Goal: Information Seeking & Learning: Learn about a topic

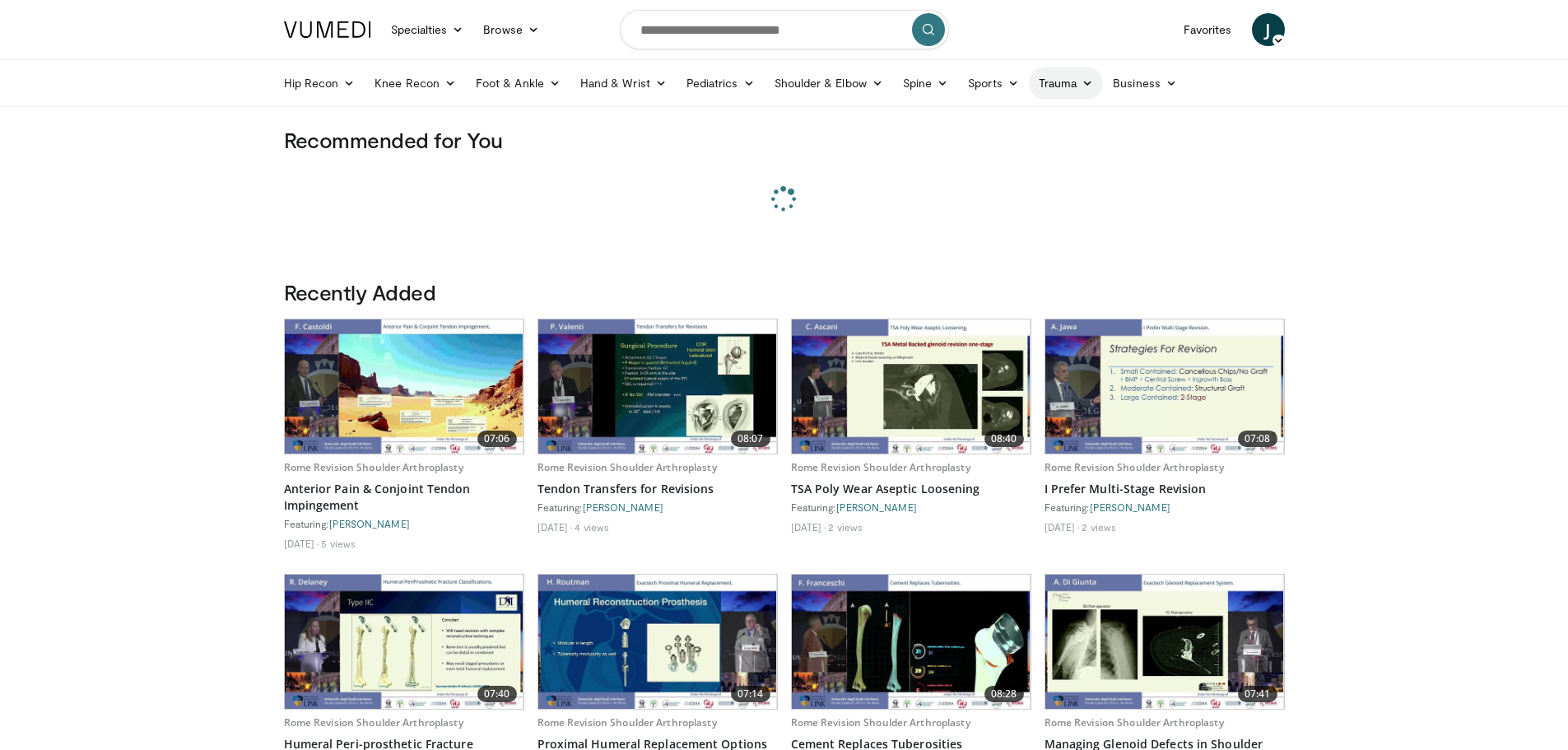
click at [1053, 86] on link "Trauma" at bounding box center [1066, 83] width 75 height 33
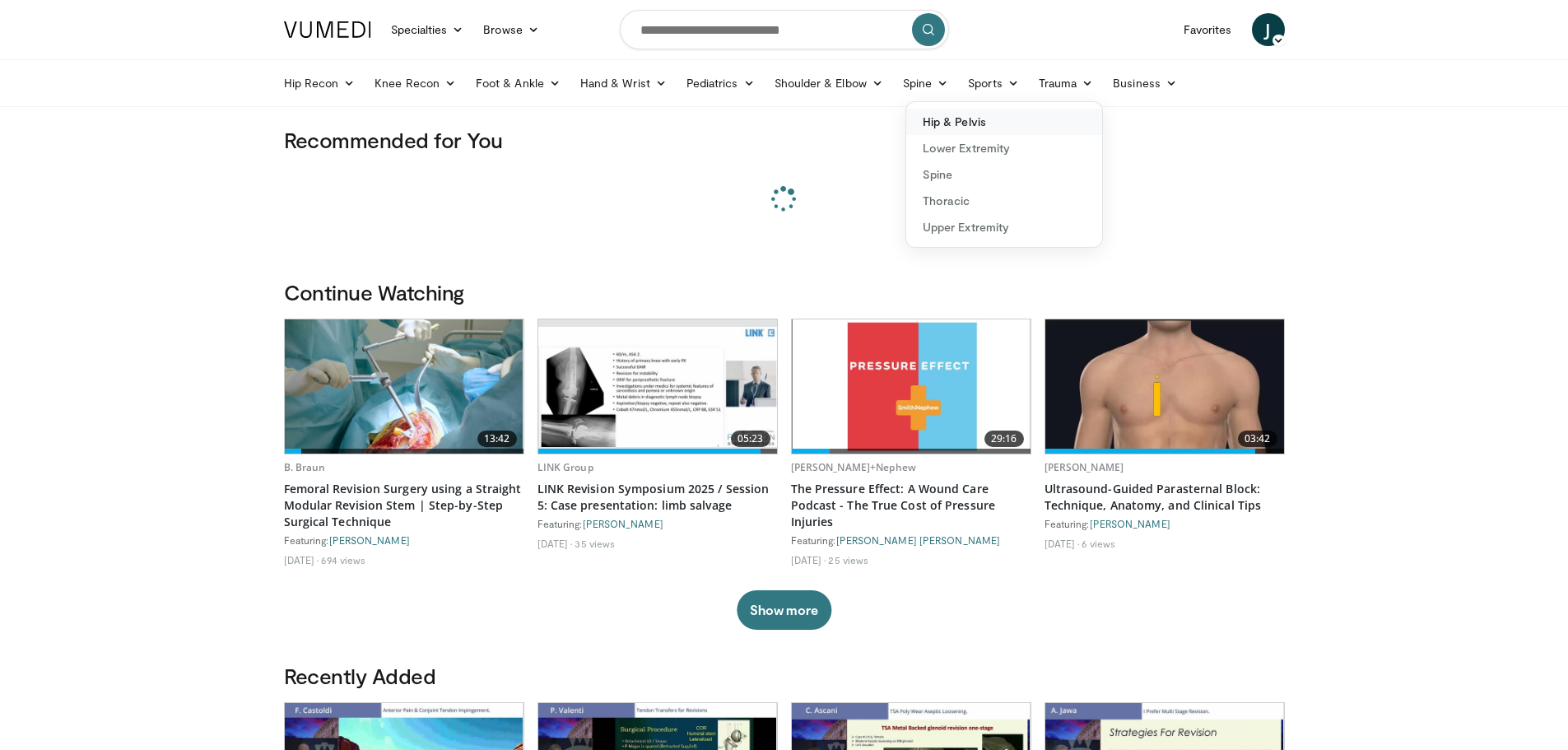
click at [966, 121] on link "Hip & Pelvis" at bounding box center [1004, 122] width 196 height 27
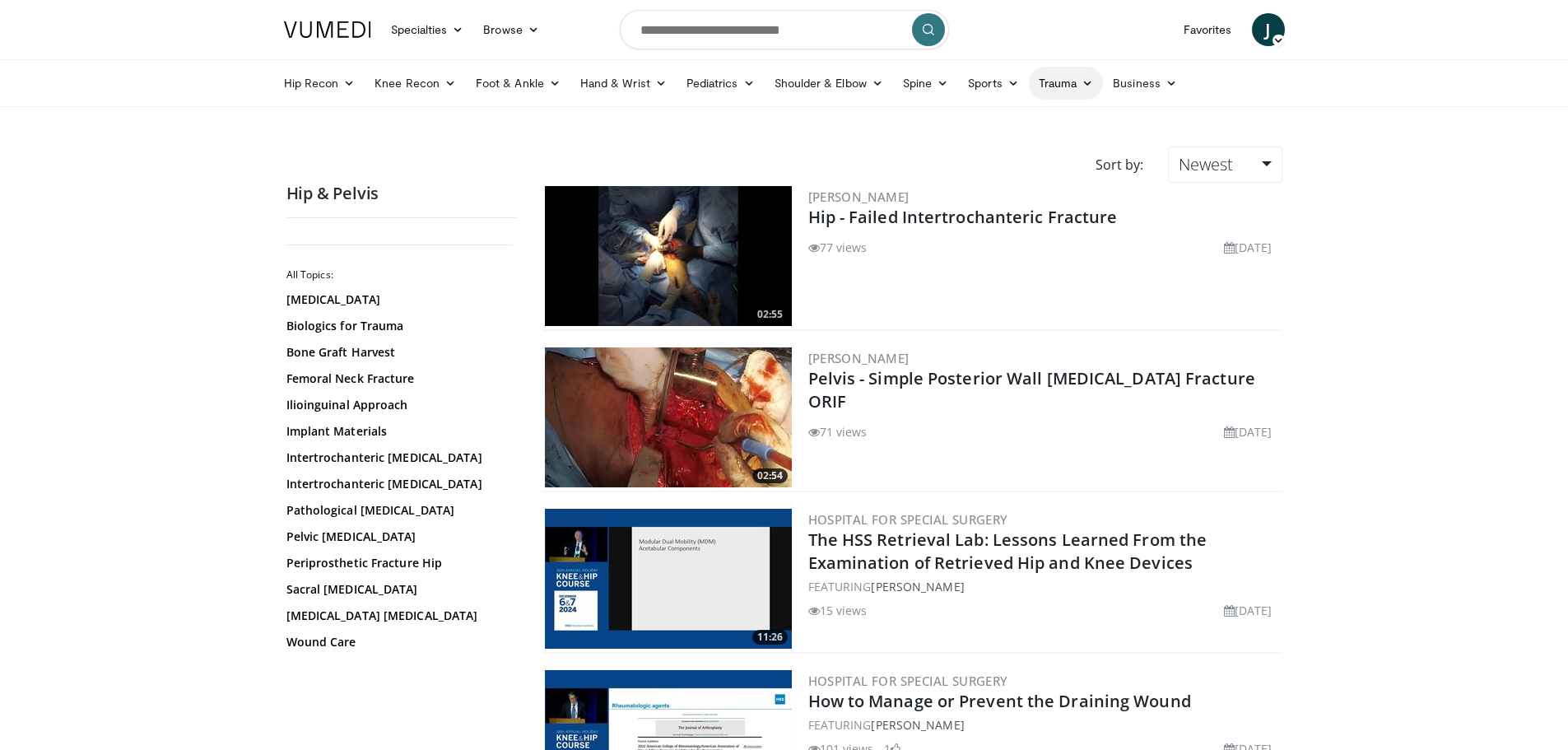
click at [1064, 84] on link "Trauma" at bounding box center [1066, 83] width 75 height 33
click at [995, 142] on link "Lower Extremity" at bounding box center [1004, 148] width 196 height 27
